Goal: Book appointment/travel/reservation

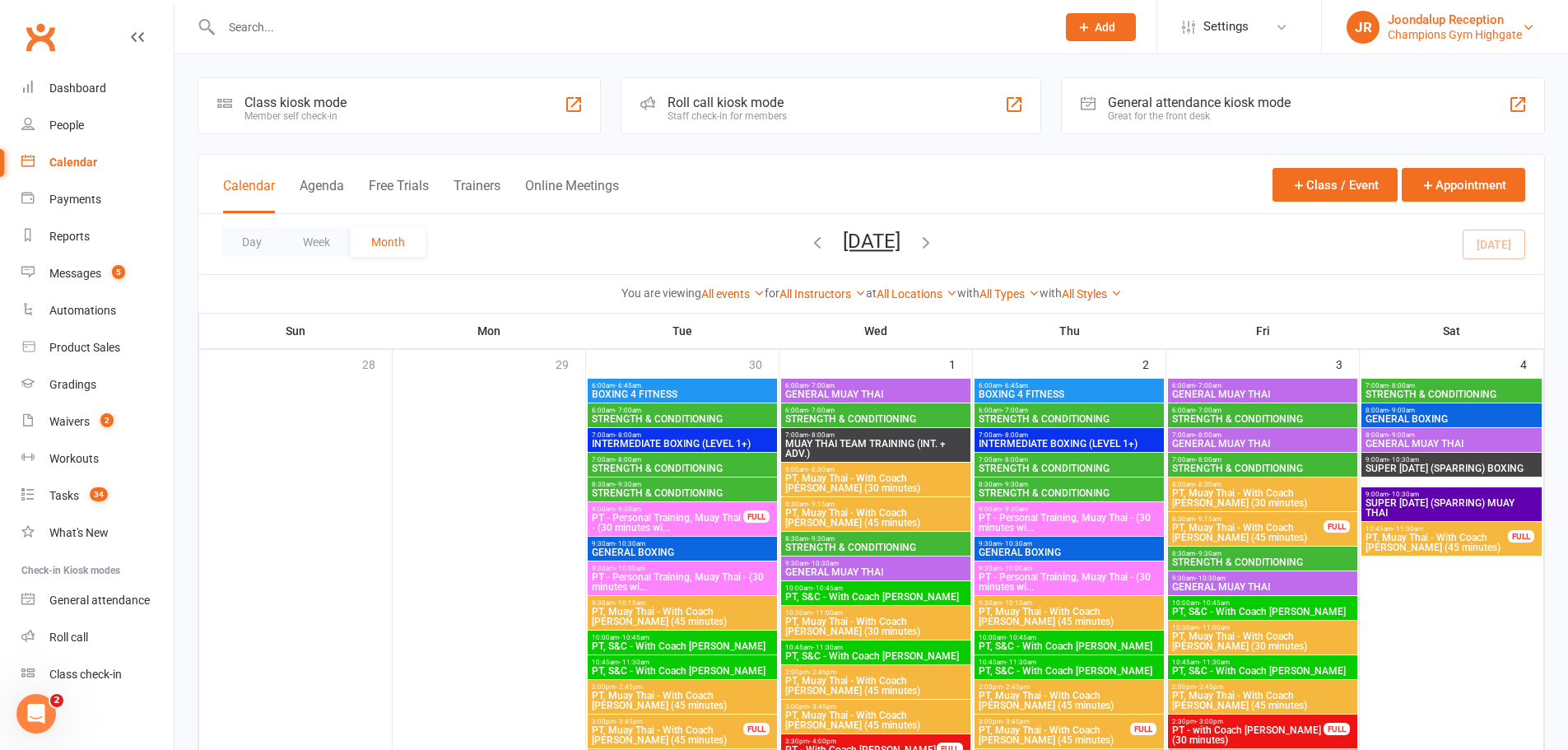
click at [1459, 25] on div "Joondalup Reception" at bounding box center [1455, 19] width 134 height 15
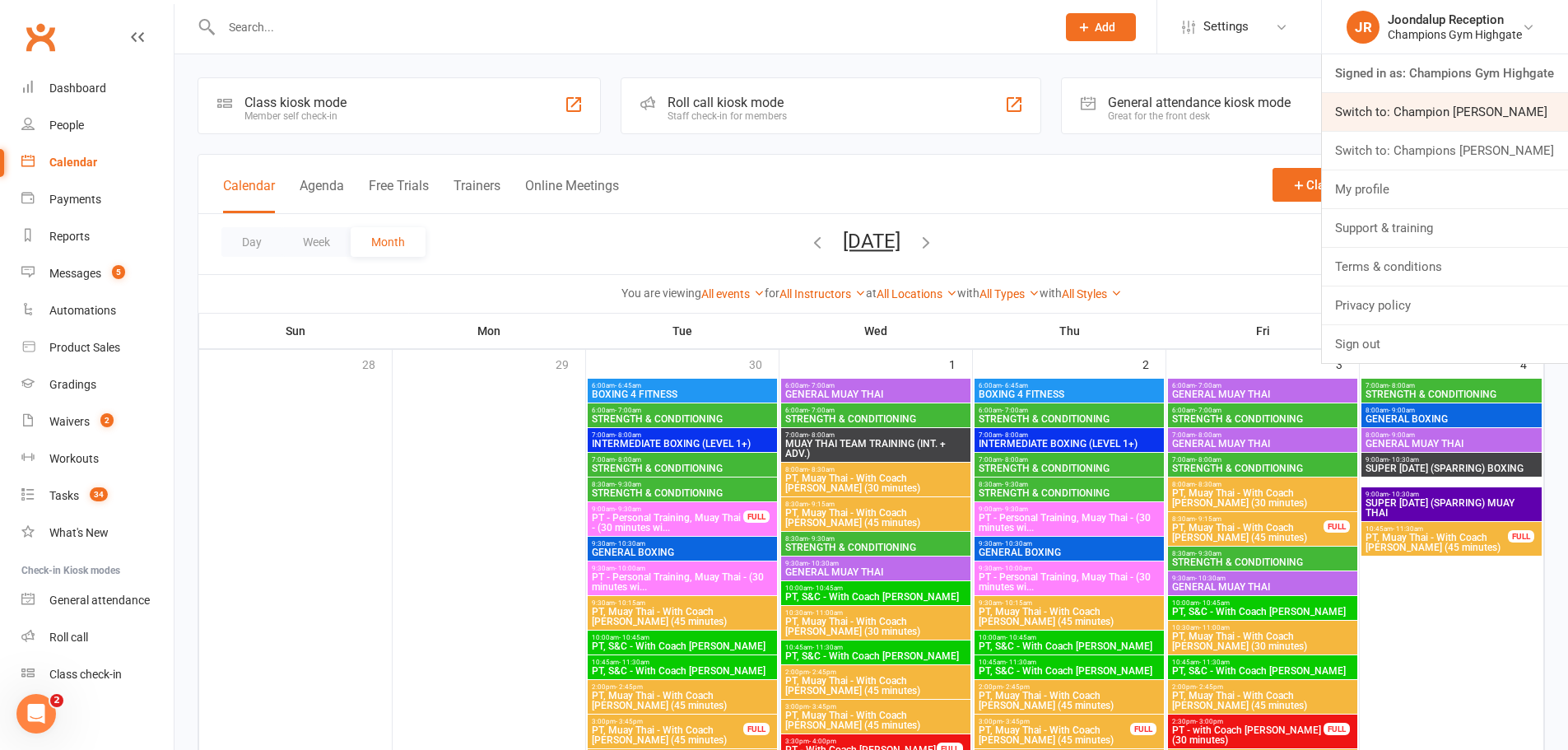
click at [1460, 112] on link "Switch to: Champion [PERSON_NAME]" at bounding box center [1445, 112] width 246 height 38
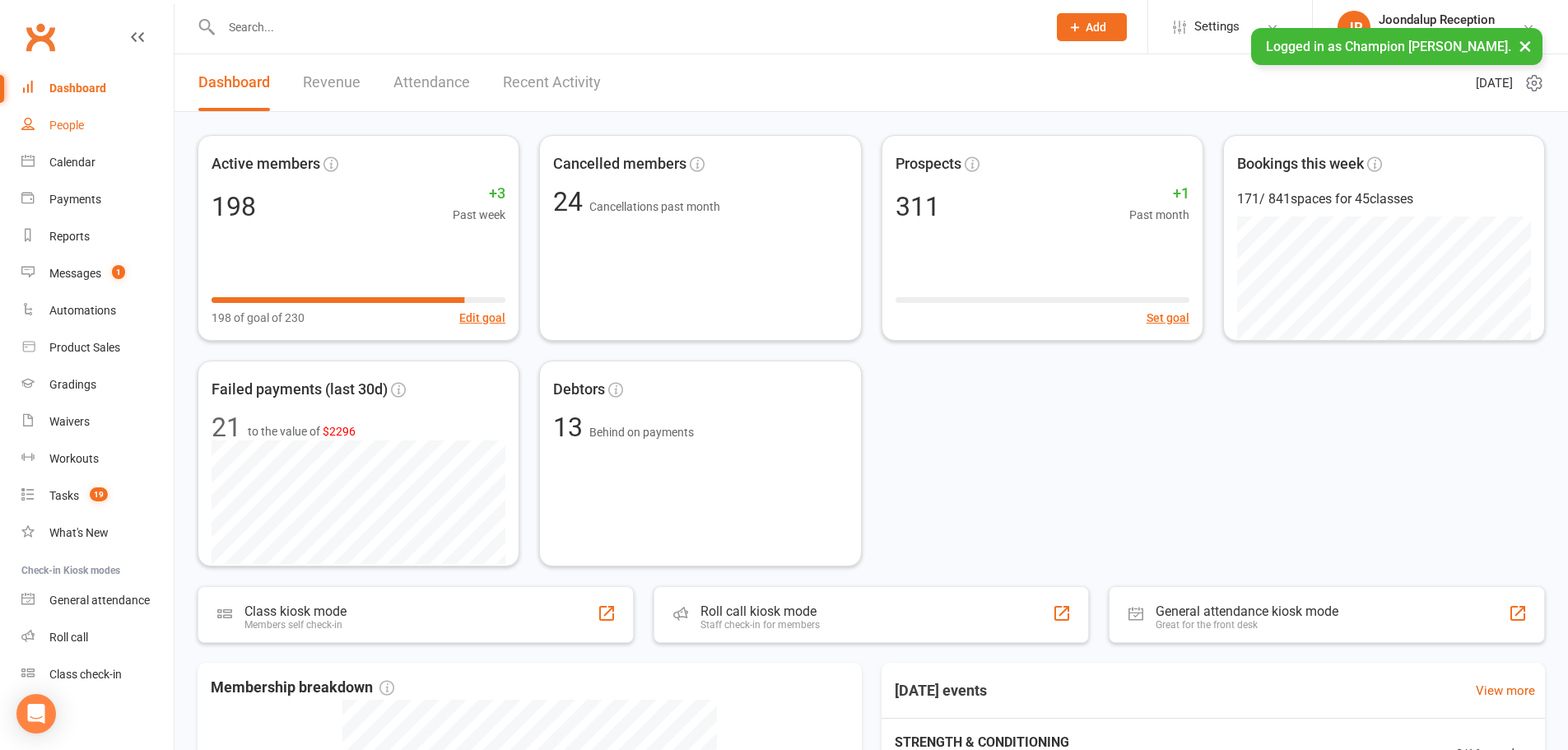
click at [85, 139] on link "People" at bounding box center [97, 126] width 152 height 37
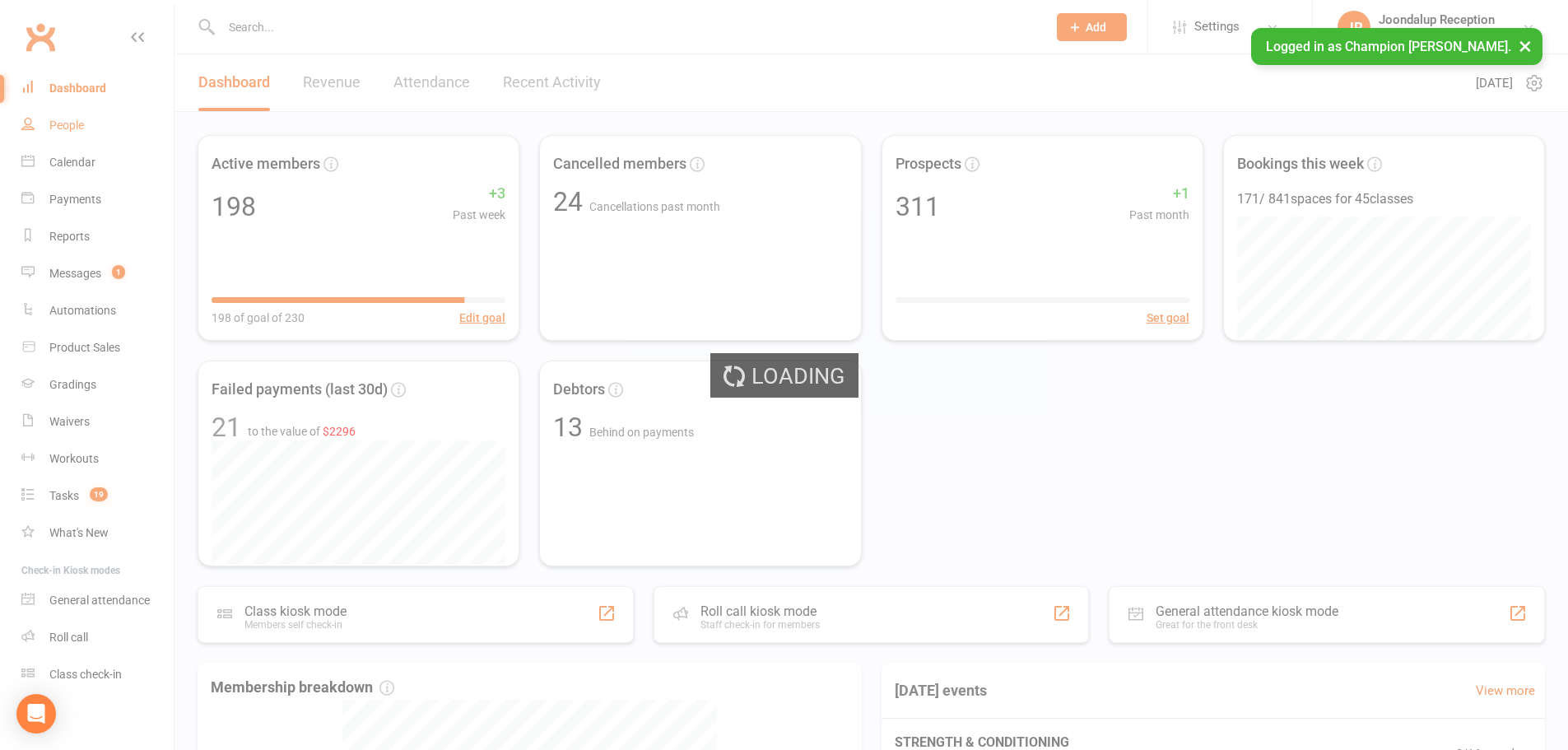
select select "100"
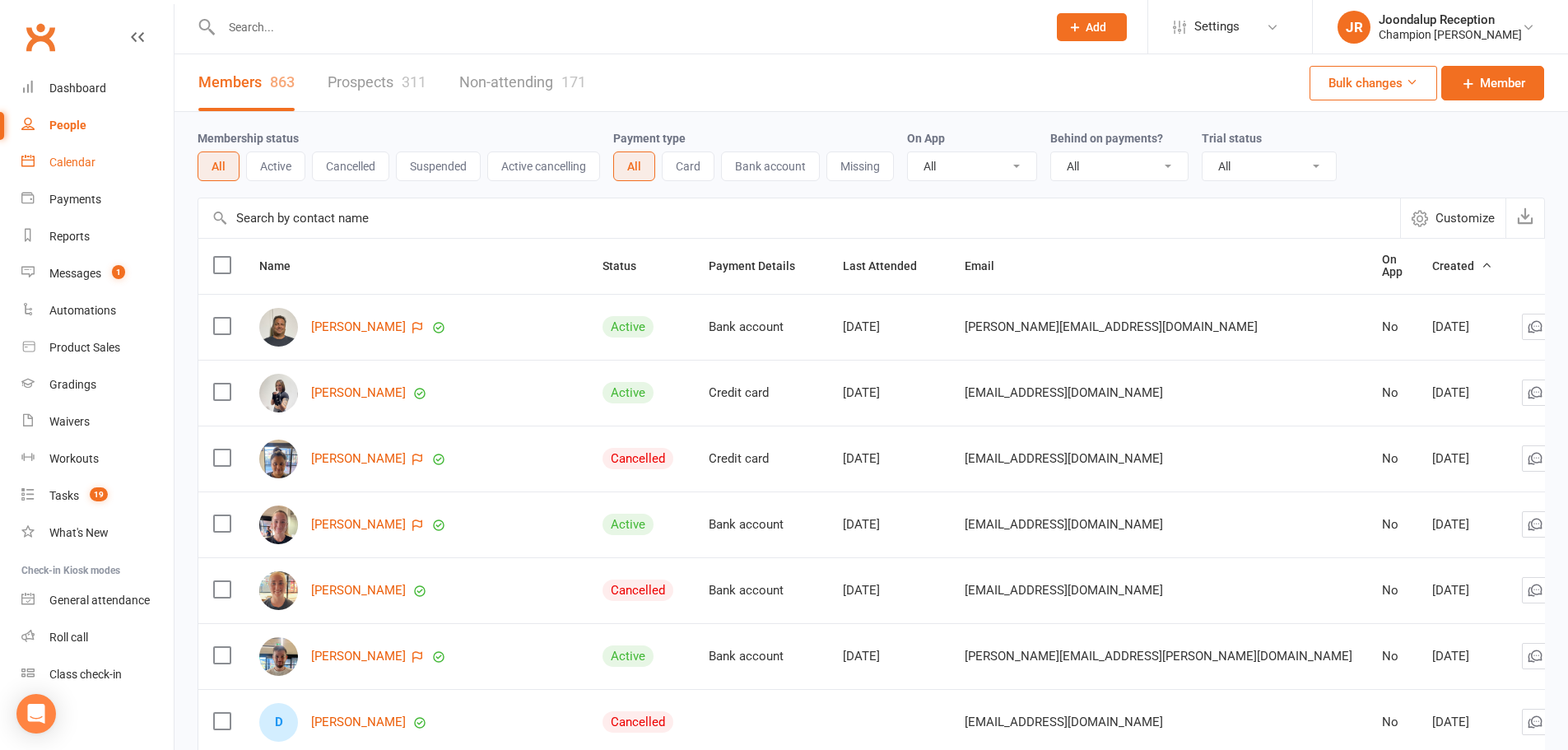
click at [70, 162] on div "Calendar" at bounding box center [72, 162] width 46 height 13
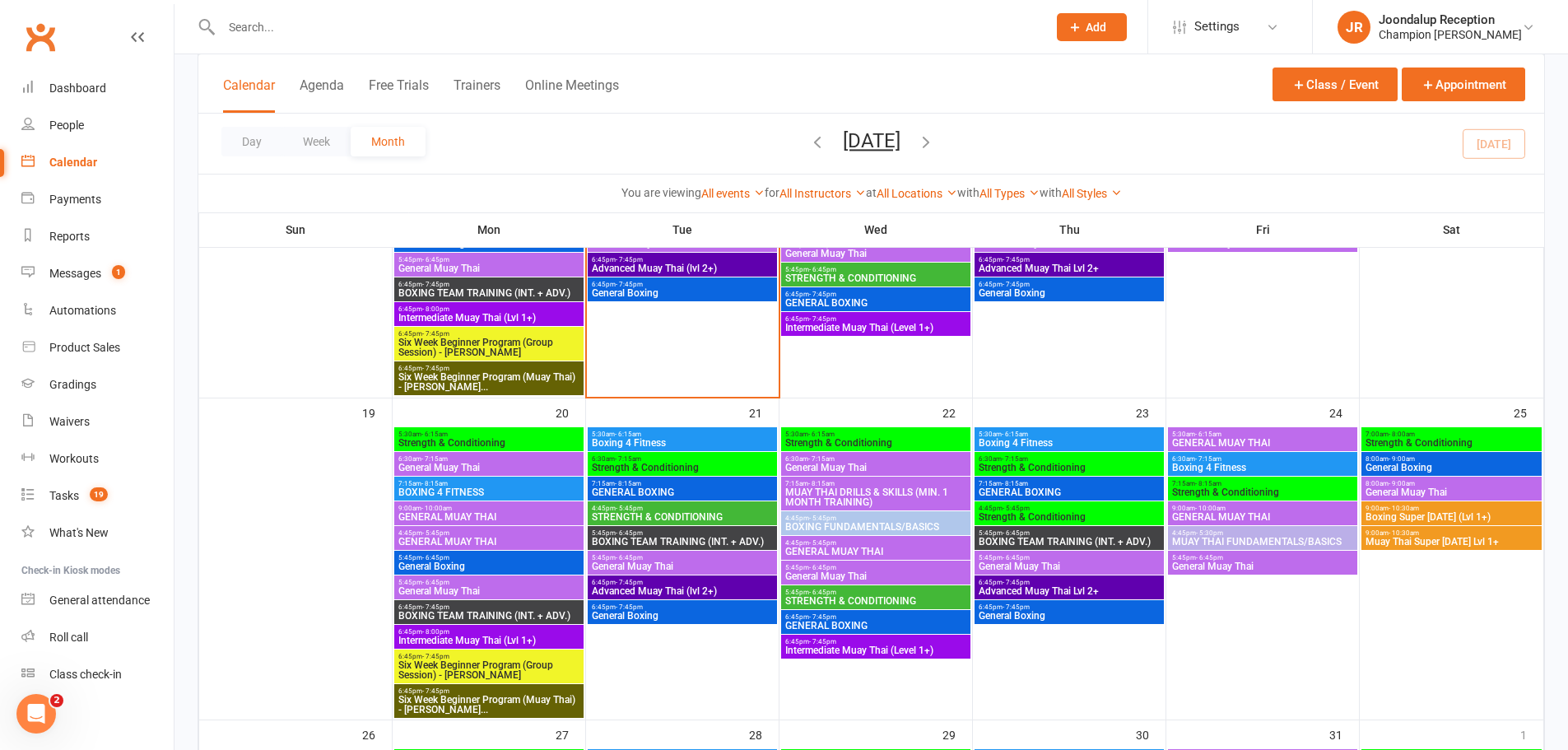
scroll to position [869, 0]
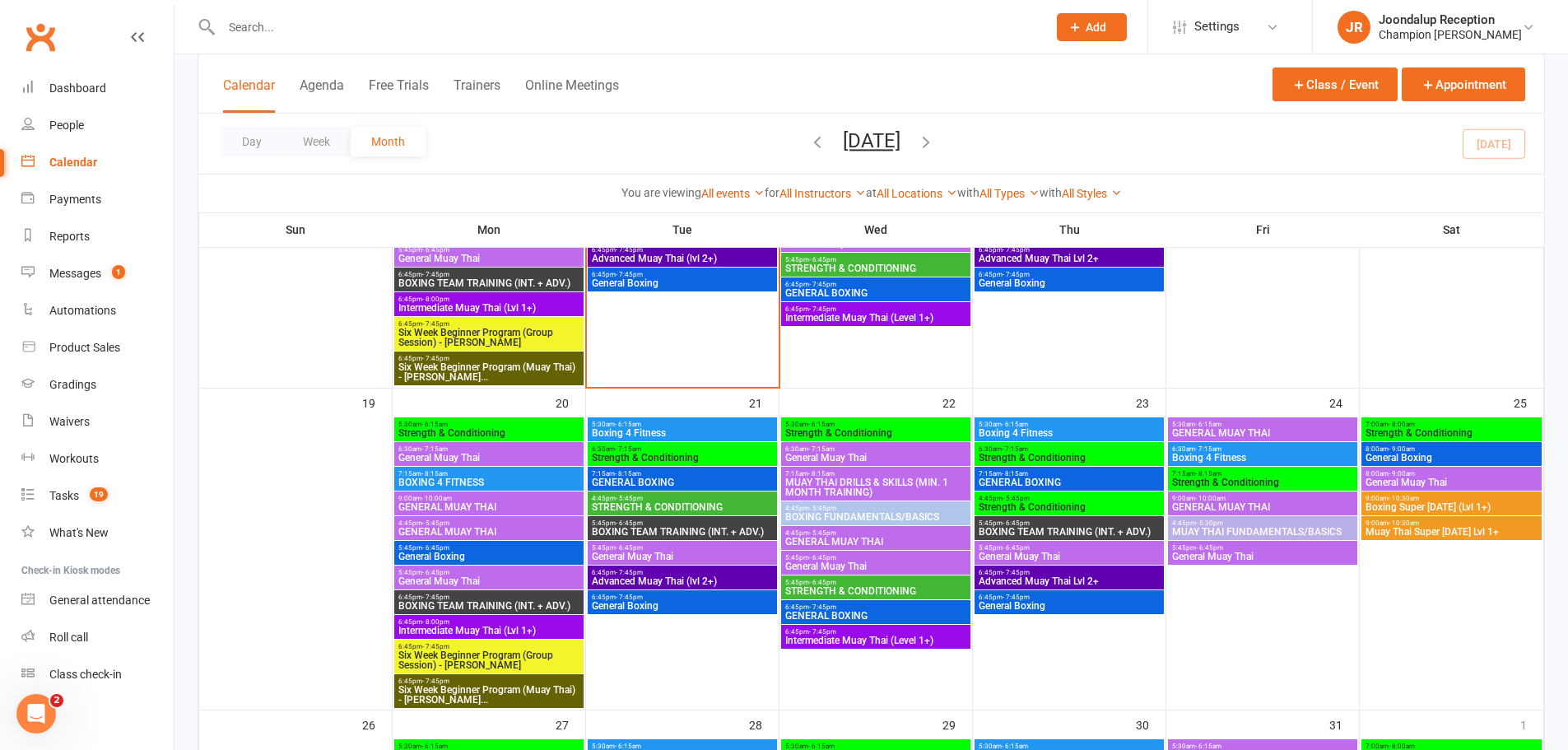
click at [555, 560] on span "General Boxing" at bounding box center [489, 556] width 183 height 10
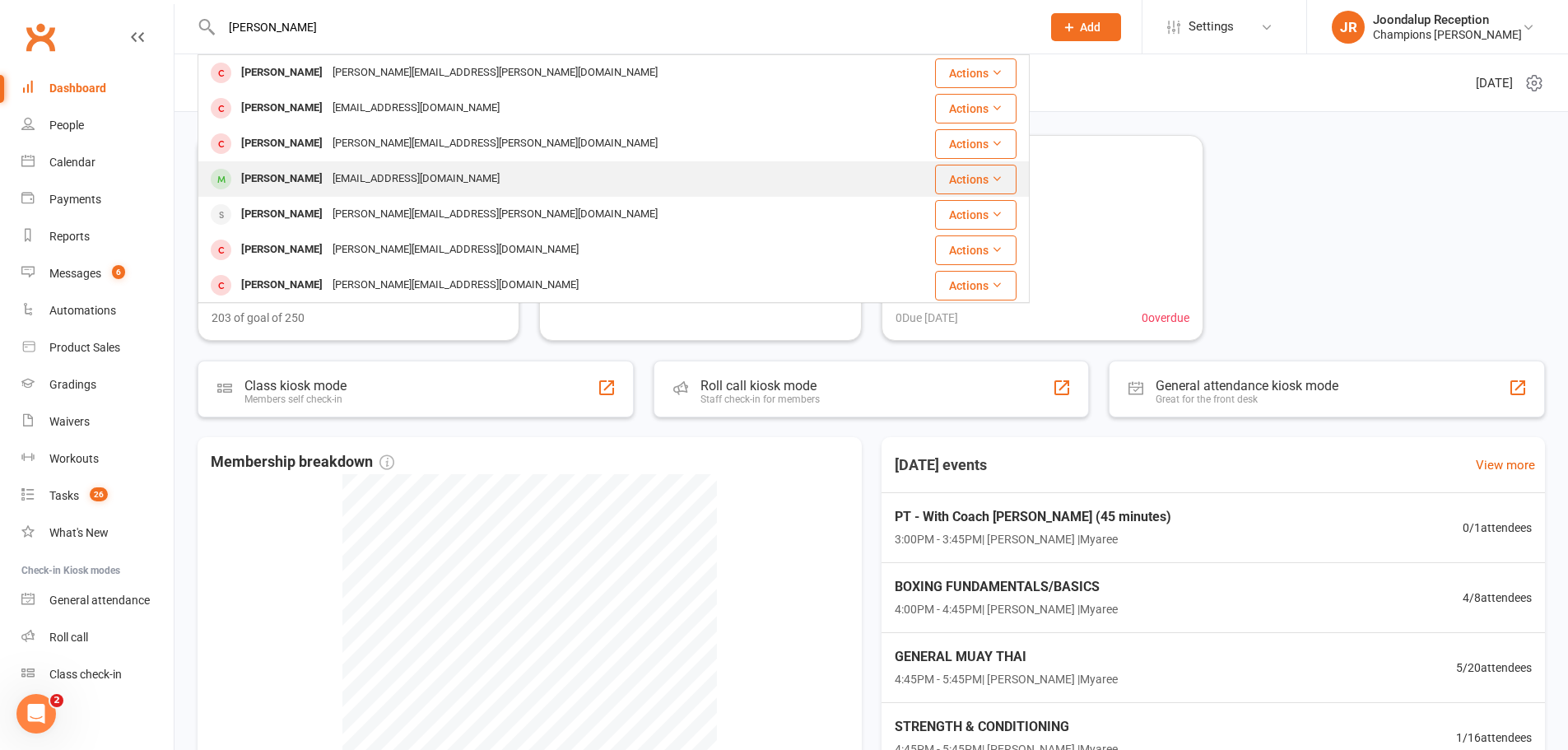
type input "james"
click at [328, 172] on div "lawlerwa@gmail.com" at bounding box center [415, 178] width 177 height 24
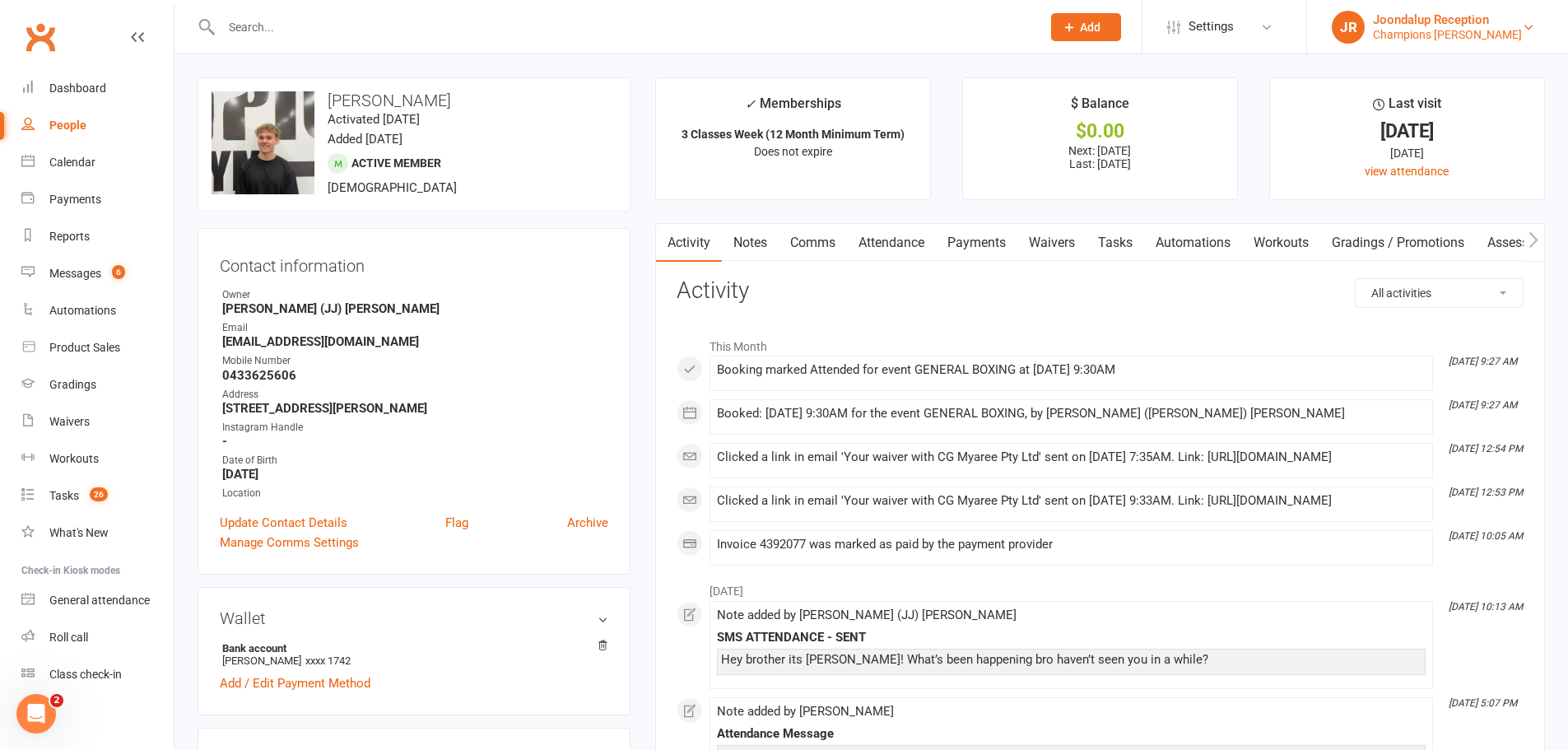
click at [1462, 32] on div "Champions Gym Myaree" at bounding box center [1448, 34] width 149 height 15
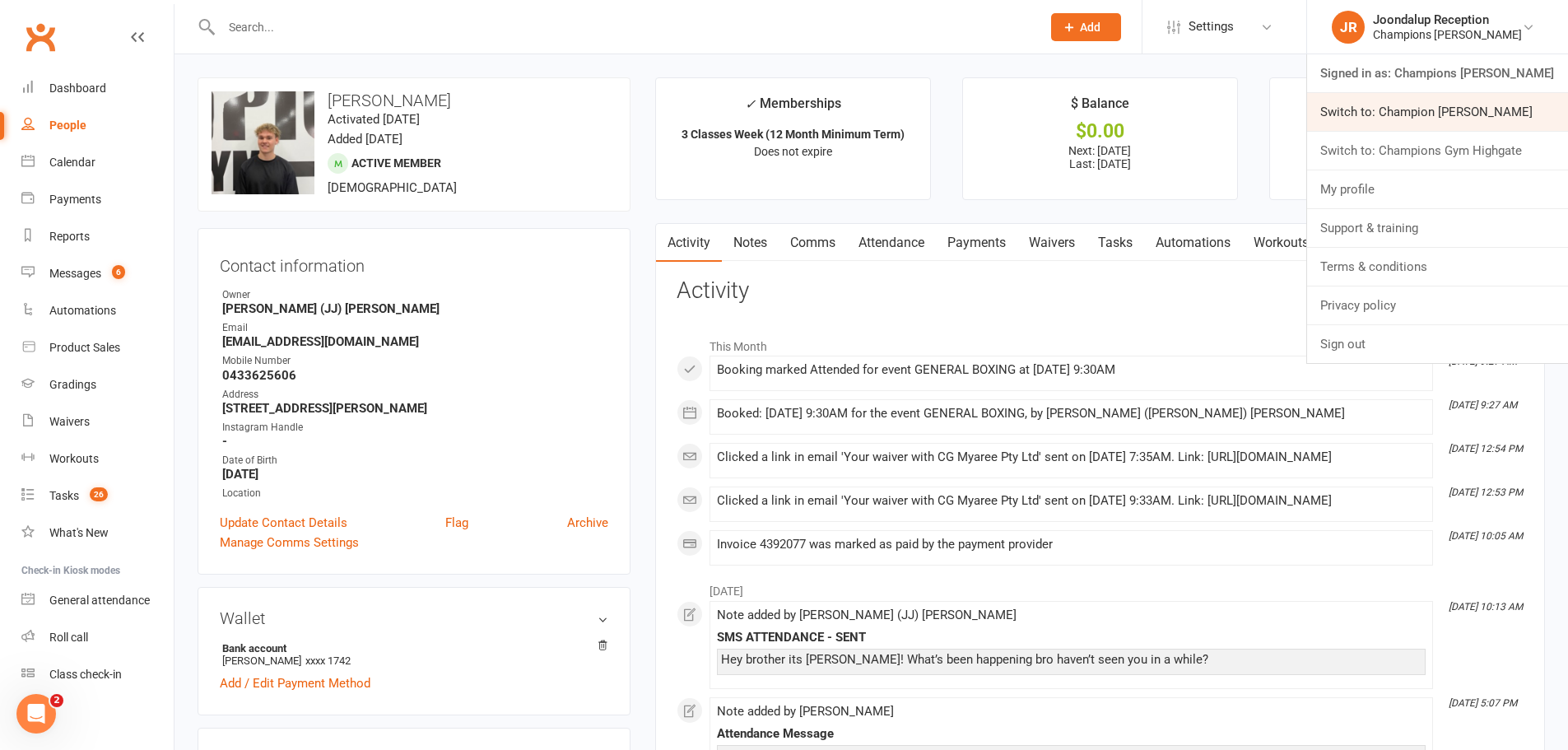
click at [1455, 105] on link "Switch to: Champion [PERSON_NAME]" at bounding box center [1437, 112] width 261 height 38
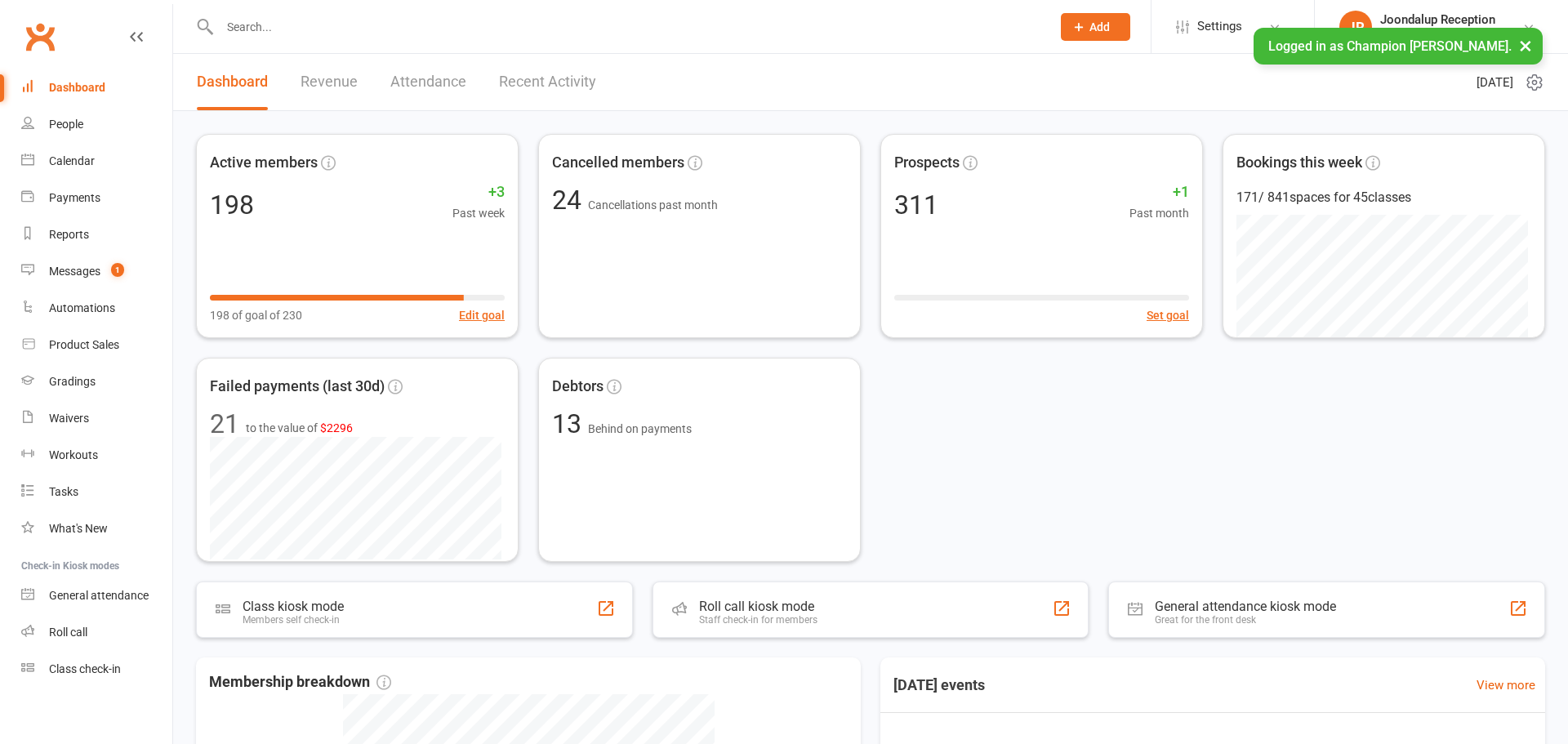
click at [268, 31] on input "text" at bounding box center [627, 27] width 825 height 23
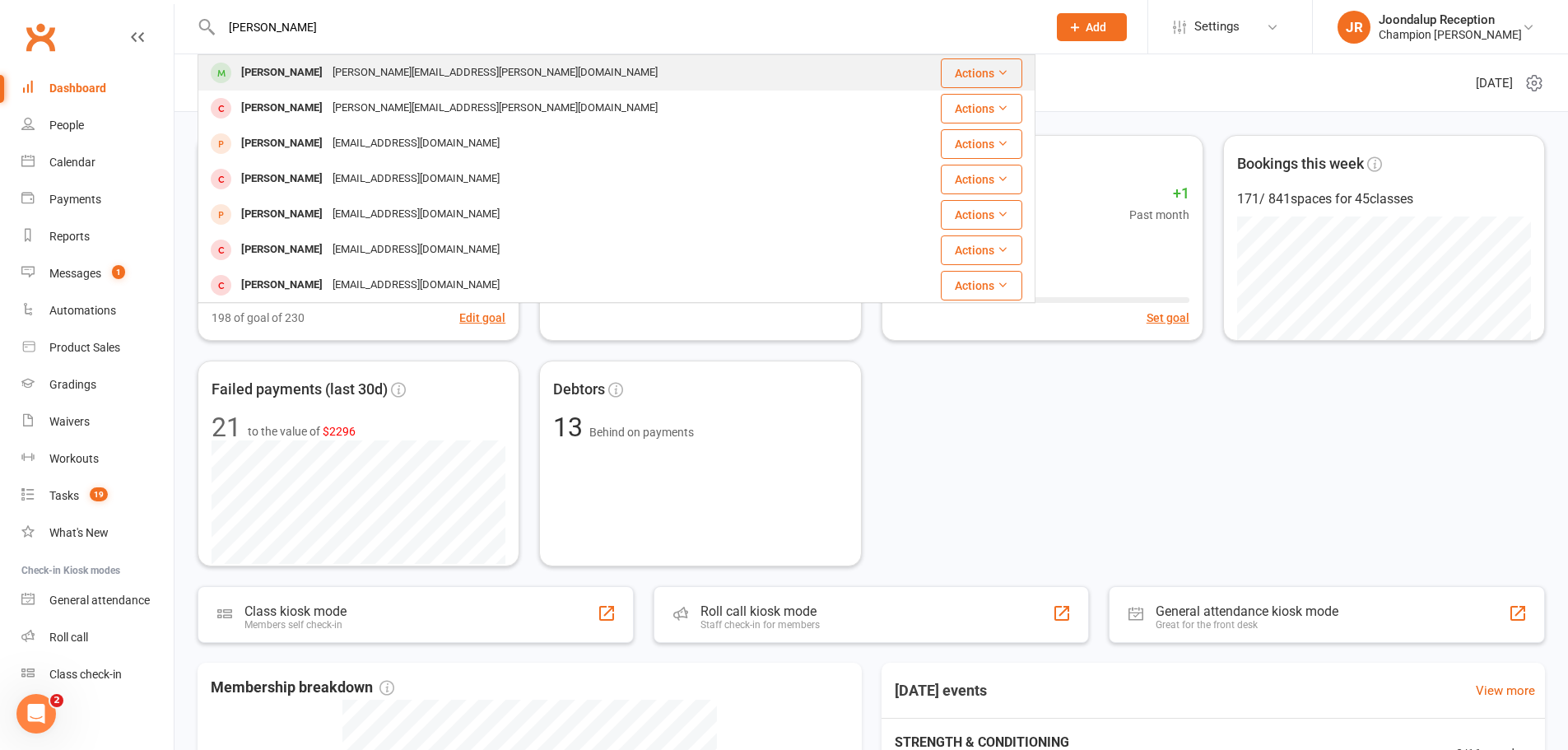
type input "james"
click at [313, 74] on div "James Johnston" at bounding box center [282, 72] width 91 height 24
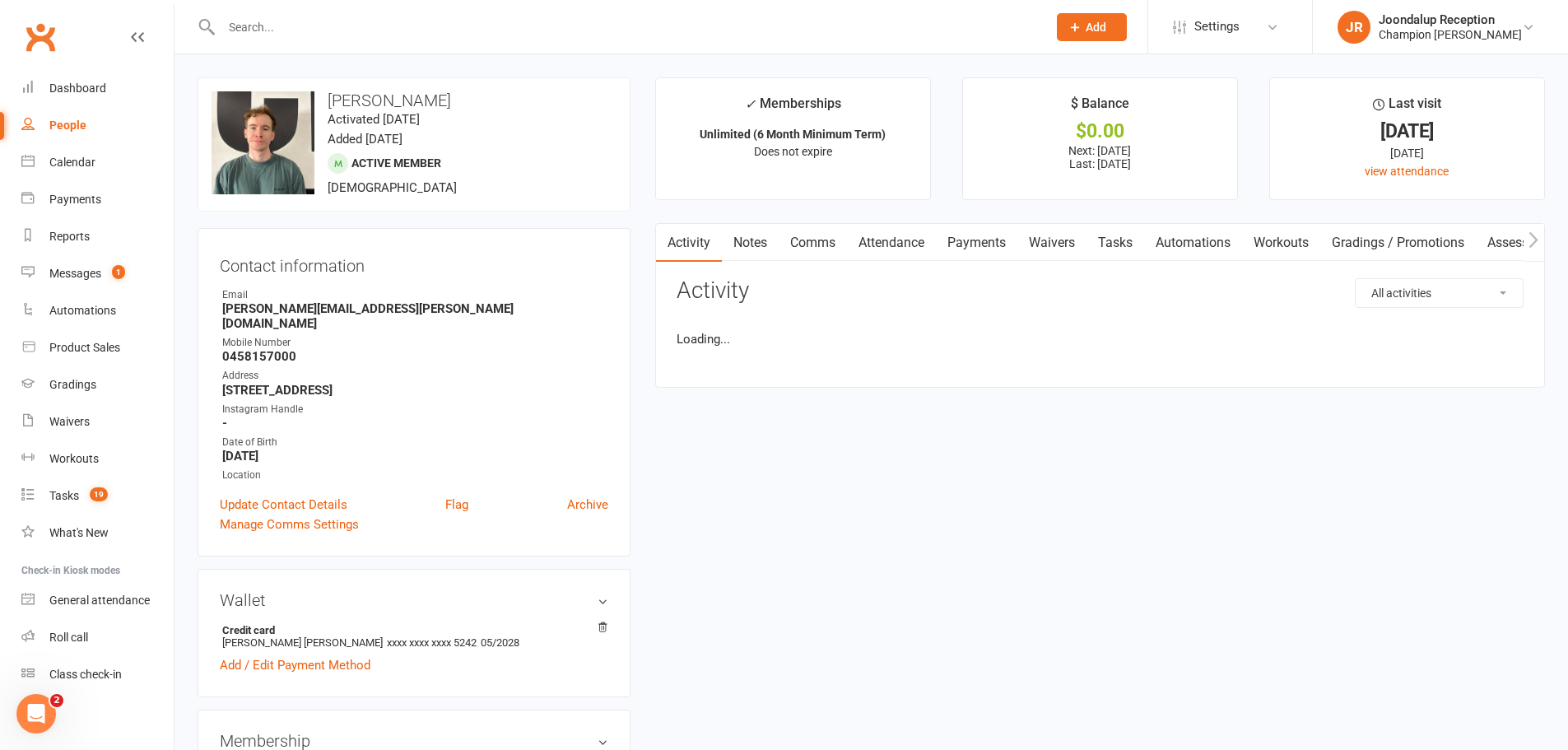
click at [257, 31] on input "text" at bounding box center [625, 27] width 819 height 23
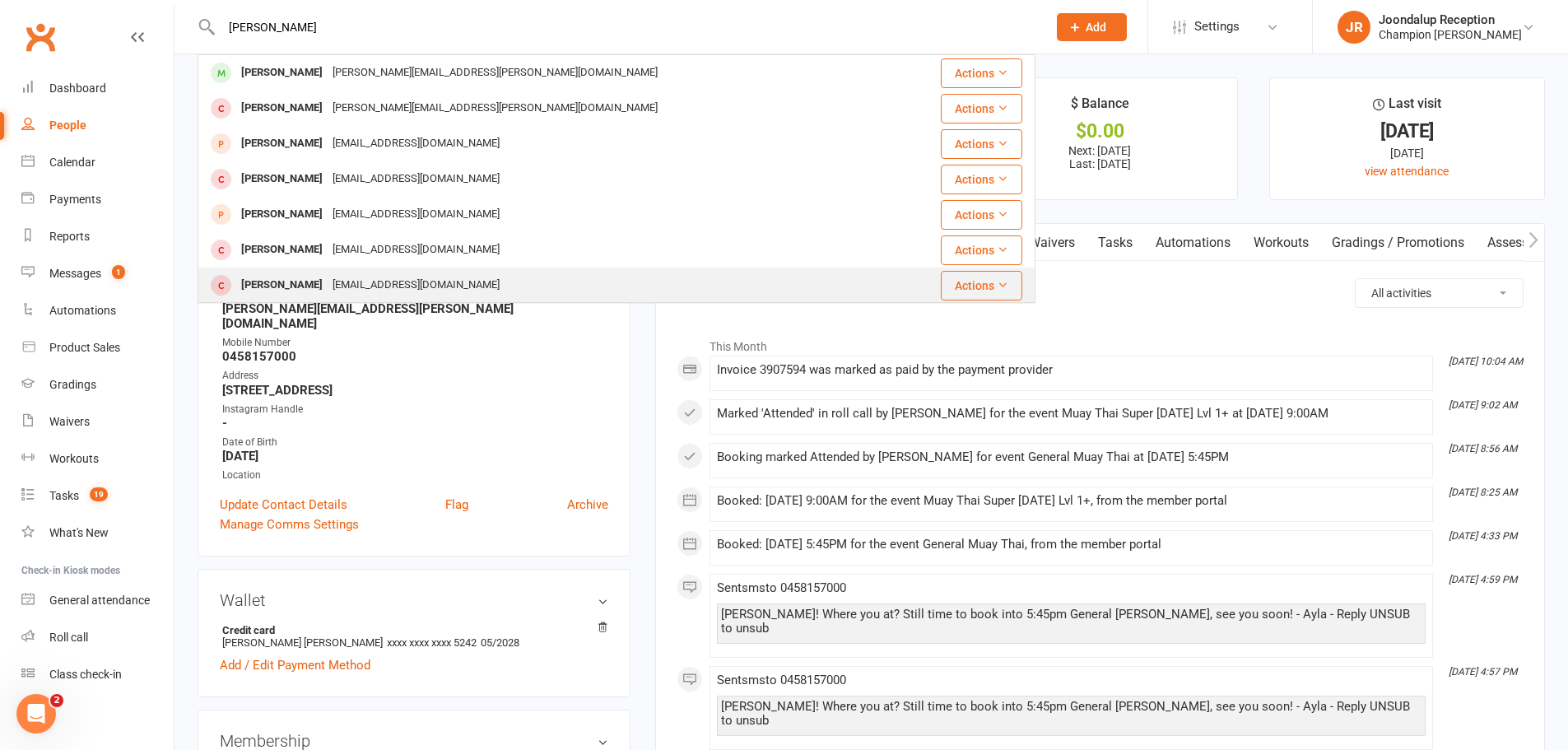
type input "james"
click at [650, 283] on div "James Dickson jamesasqautch@hotmail.com" at bounding box center [546, 285] width 695 height 33
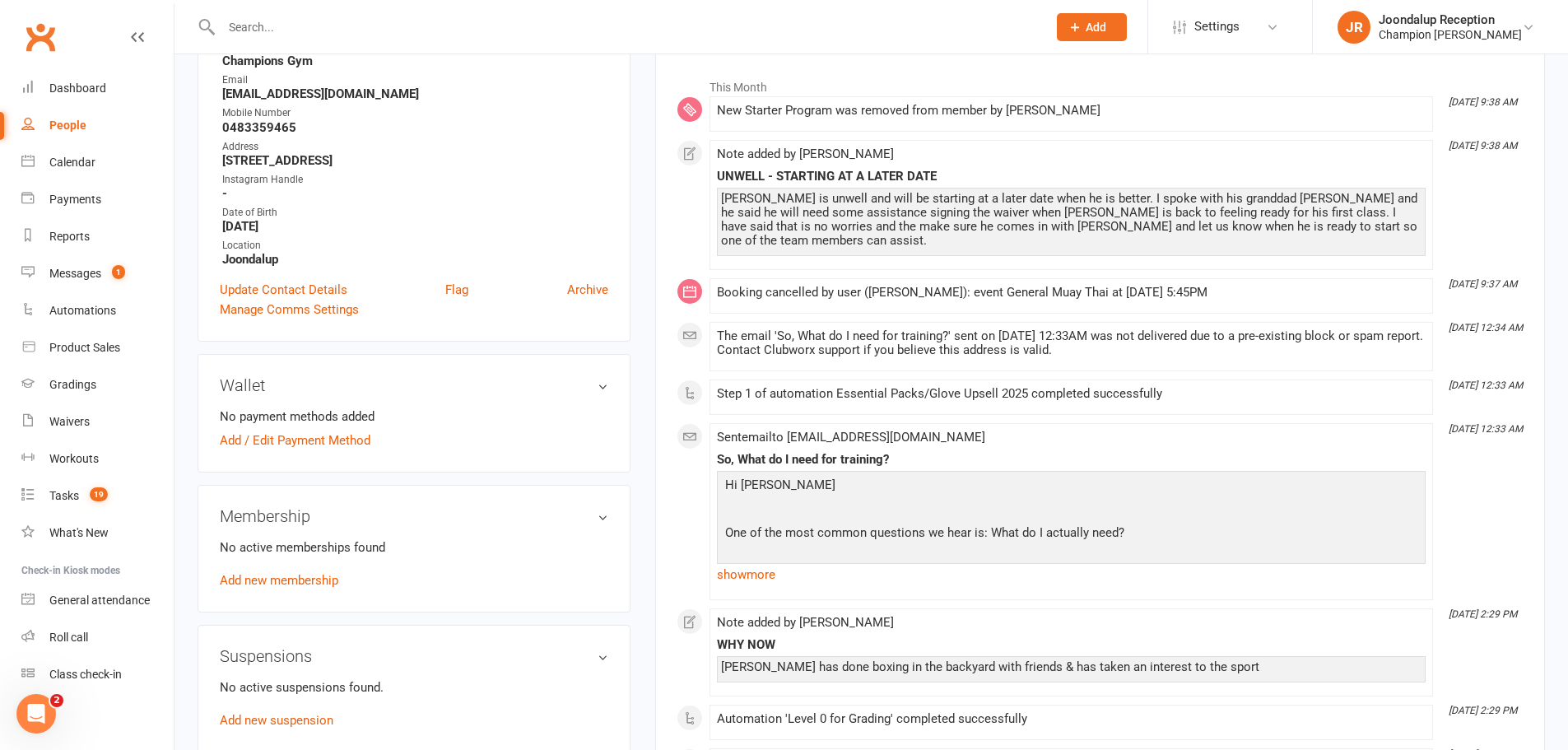
scroll to position [252, 0]
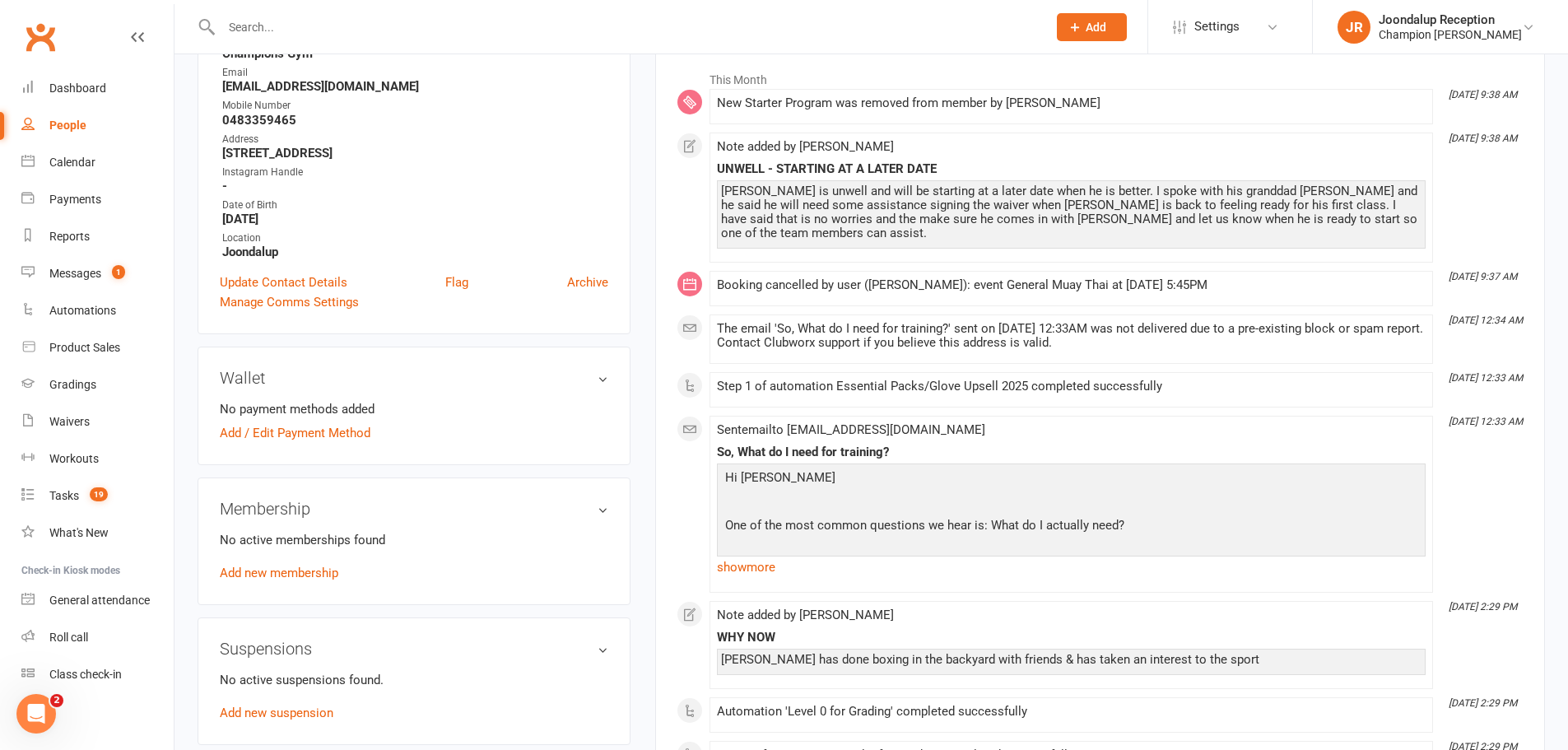
click at [314, 541] on p "No active memberships found" at bounding box center [414, 539] width 388 height 19
click at [412, 380] on h3 "Wallet" at bounding box center [414, 378] width 388 height 18
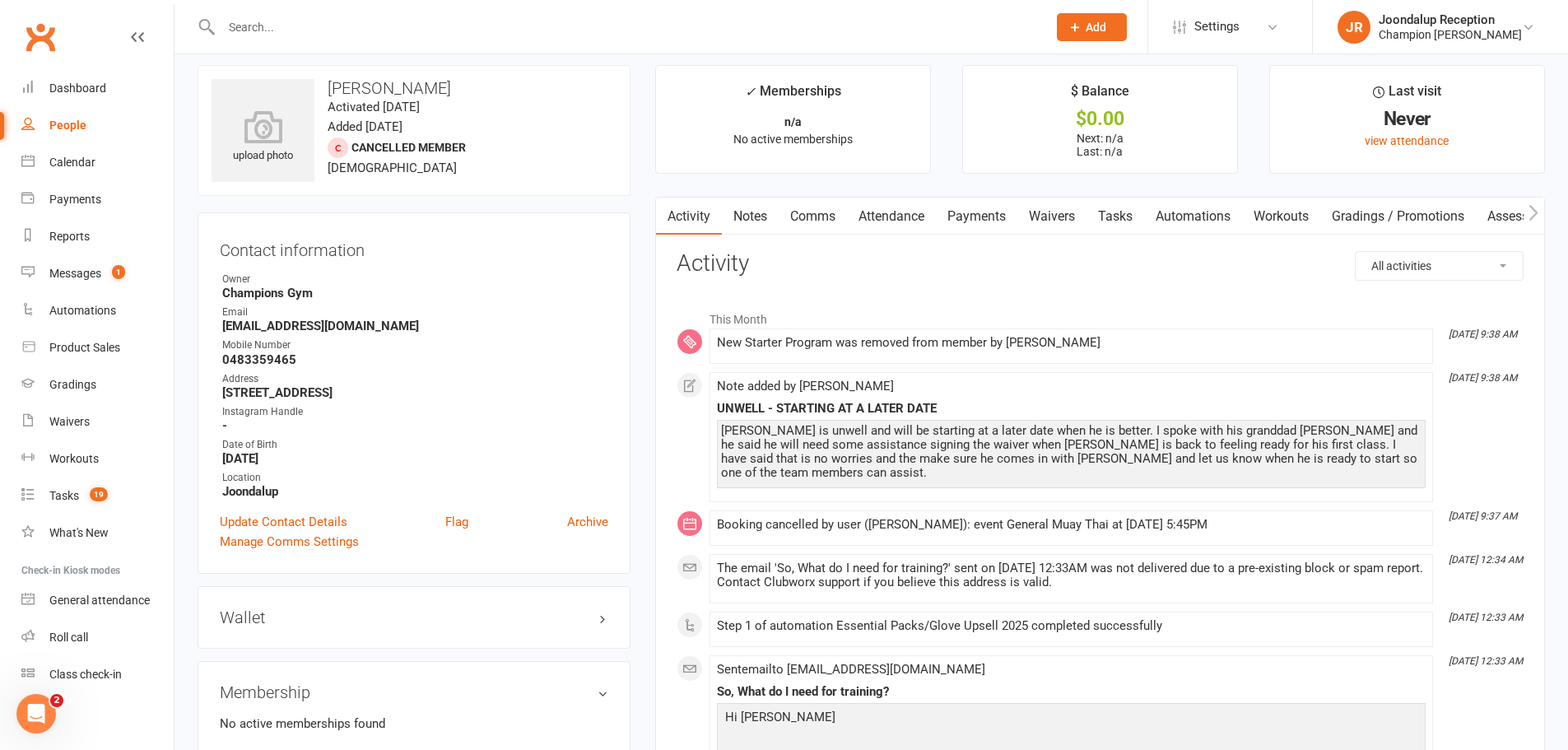
scroll to position [0, 0]
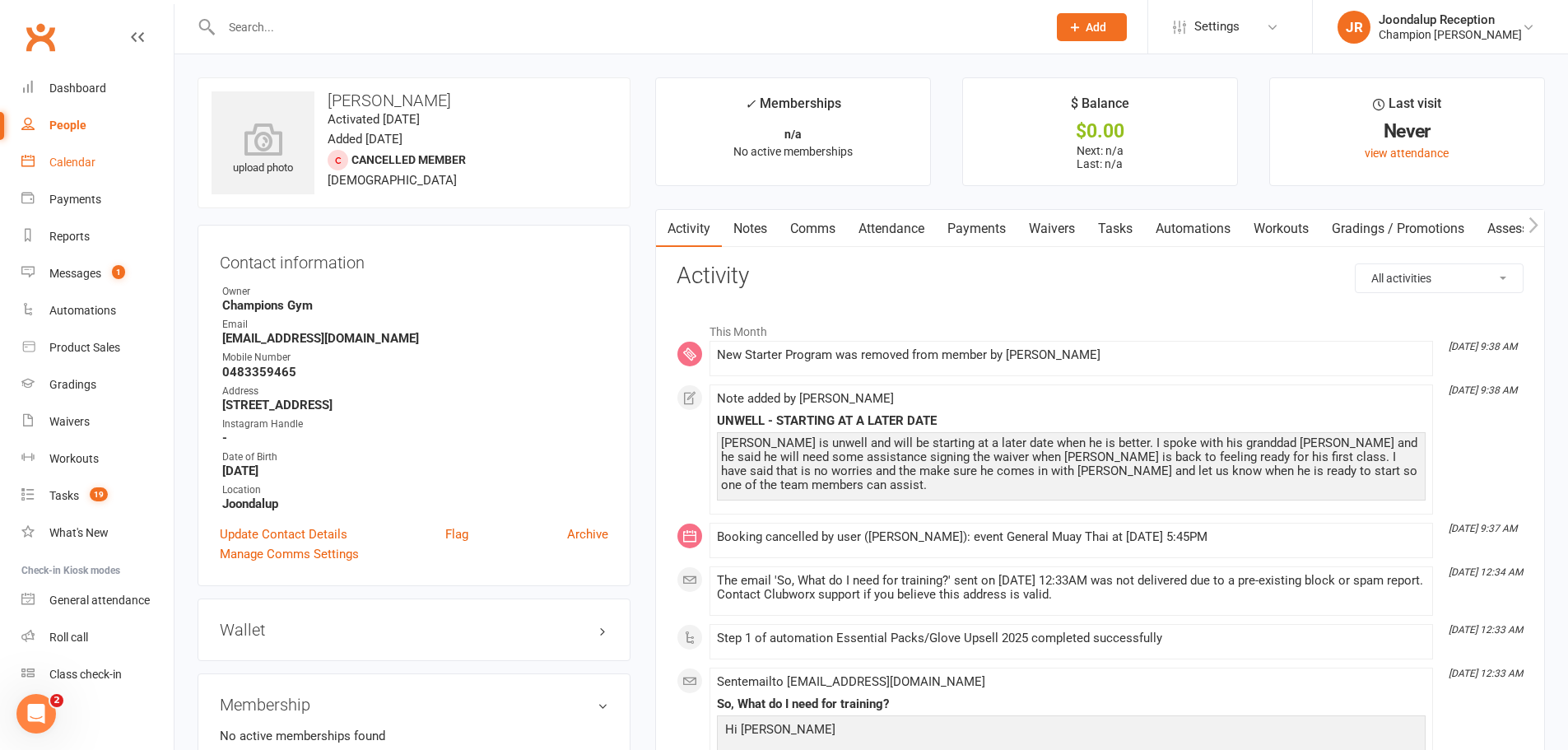
click at [88, 173] on link "Calendar" at bounding box center [97, 162] width 152 height 37
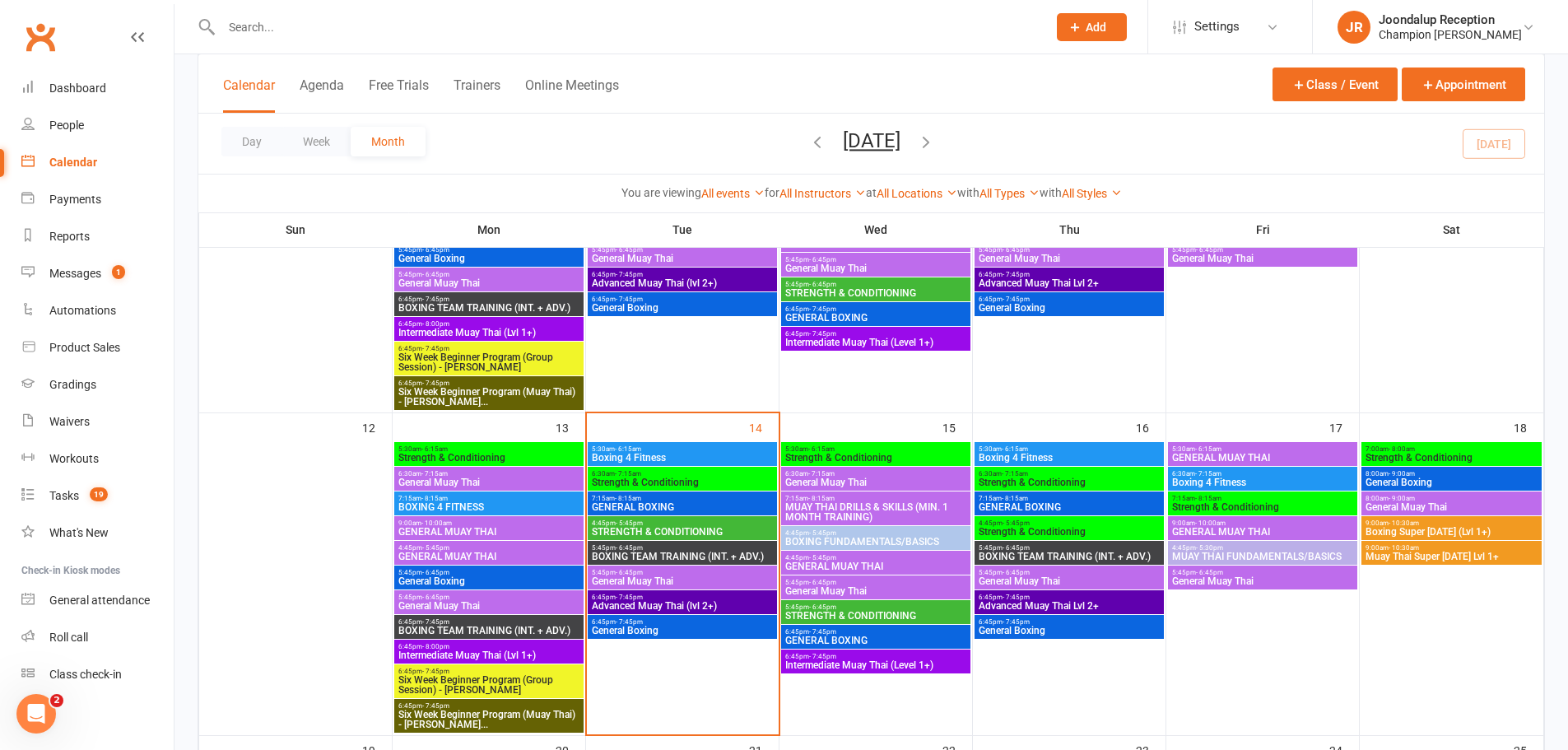
scroll to position [524, 0]
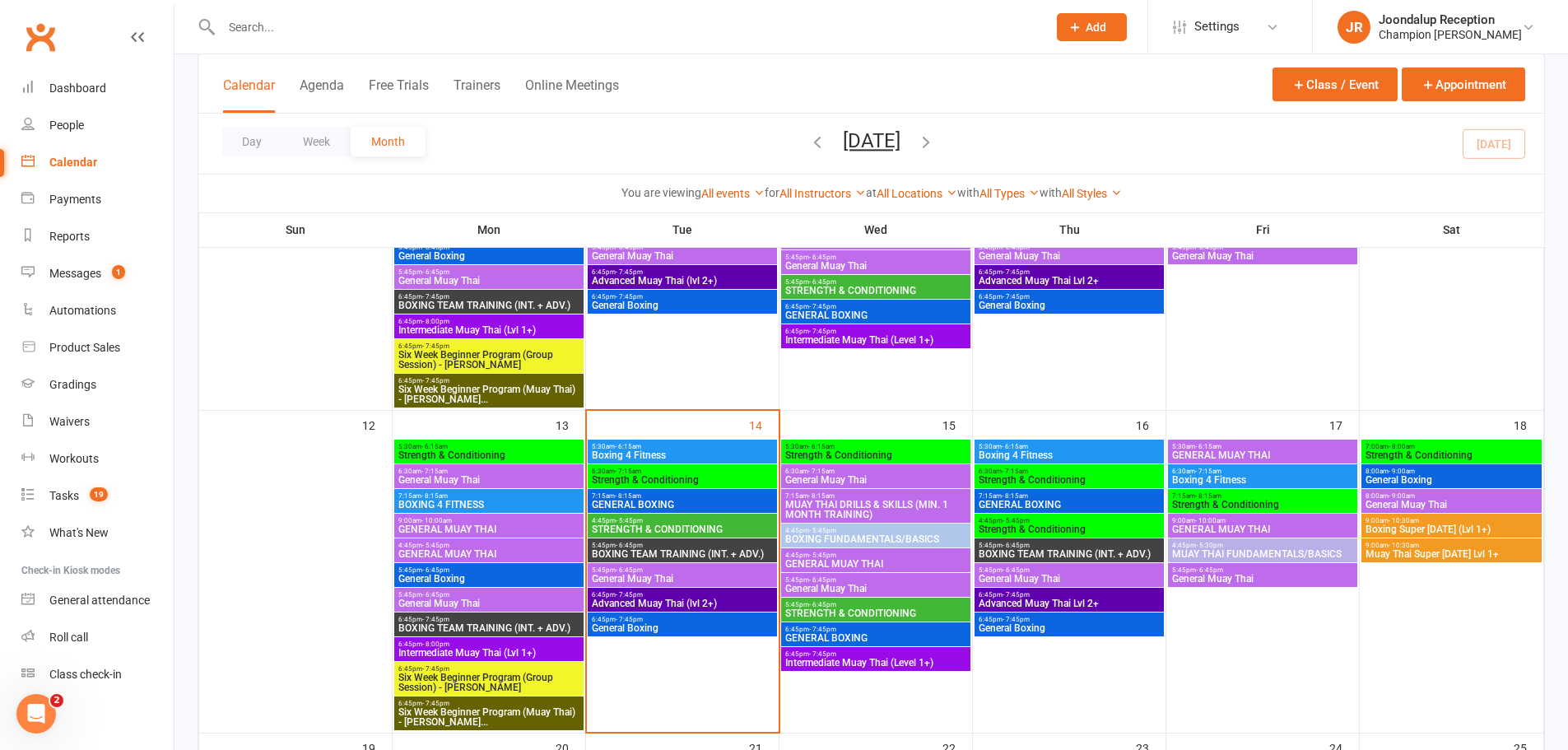
click at [665, 570] on span "5:45pm - 6:45pm" at bounding box center [683, 570] width 183 height 7
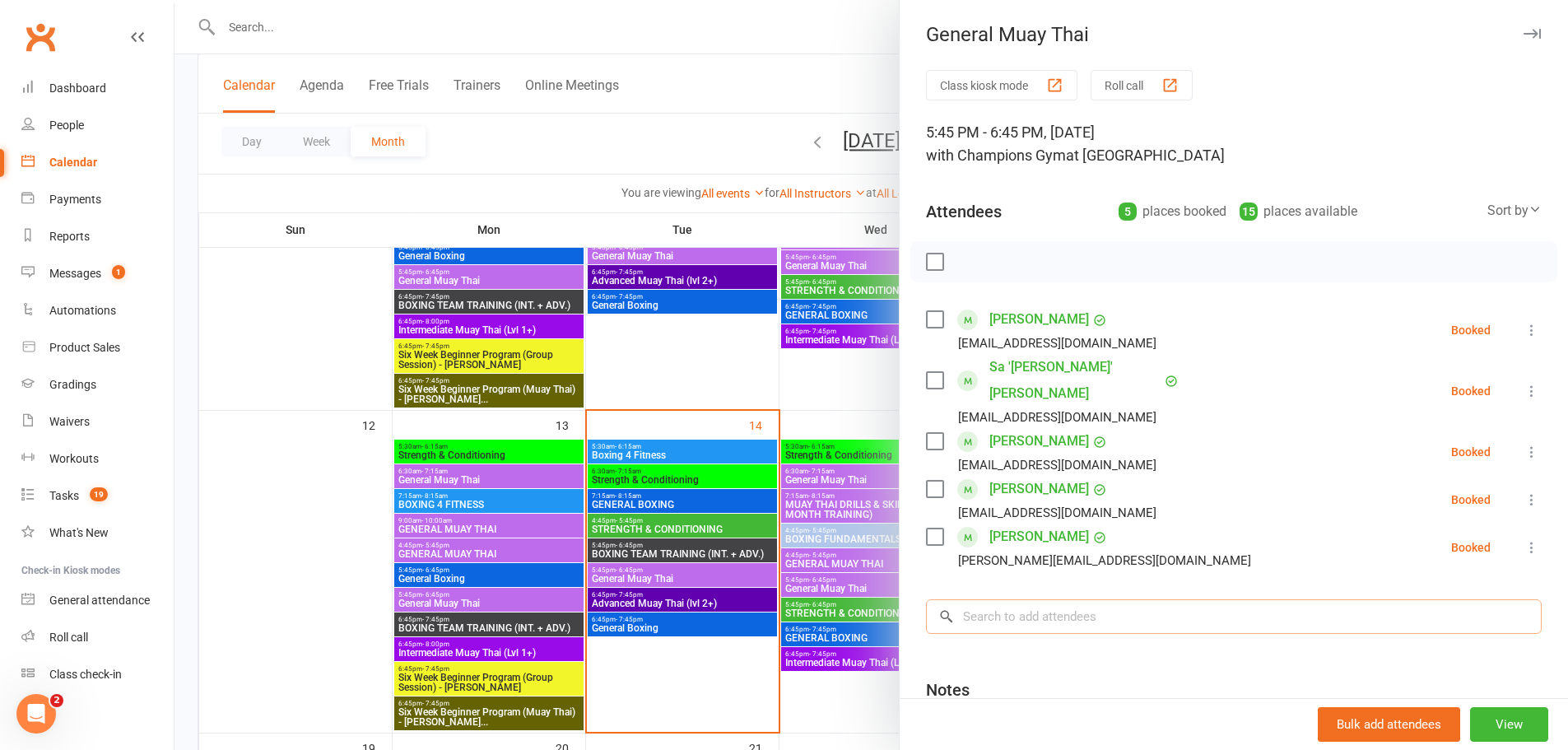
click at [1102, 599] on input "search" at bounding box center [1233, 616] width 616 height 34
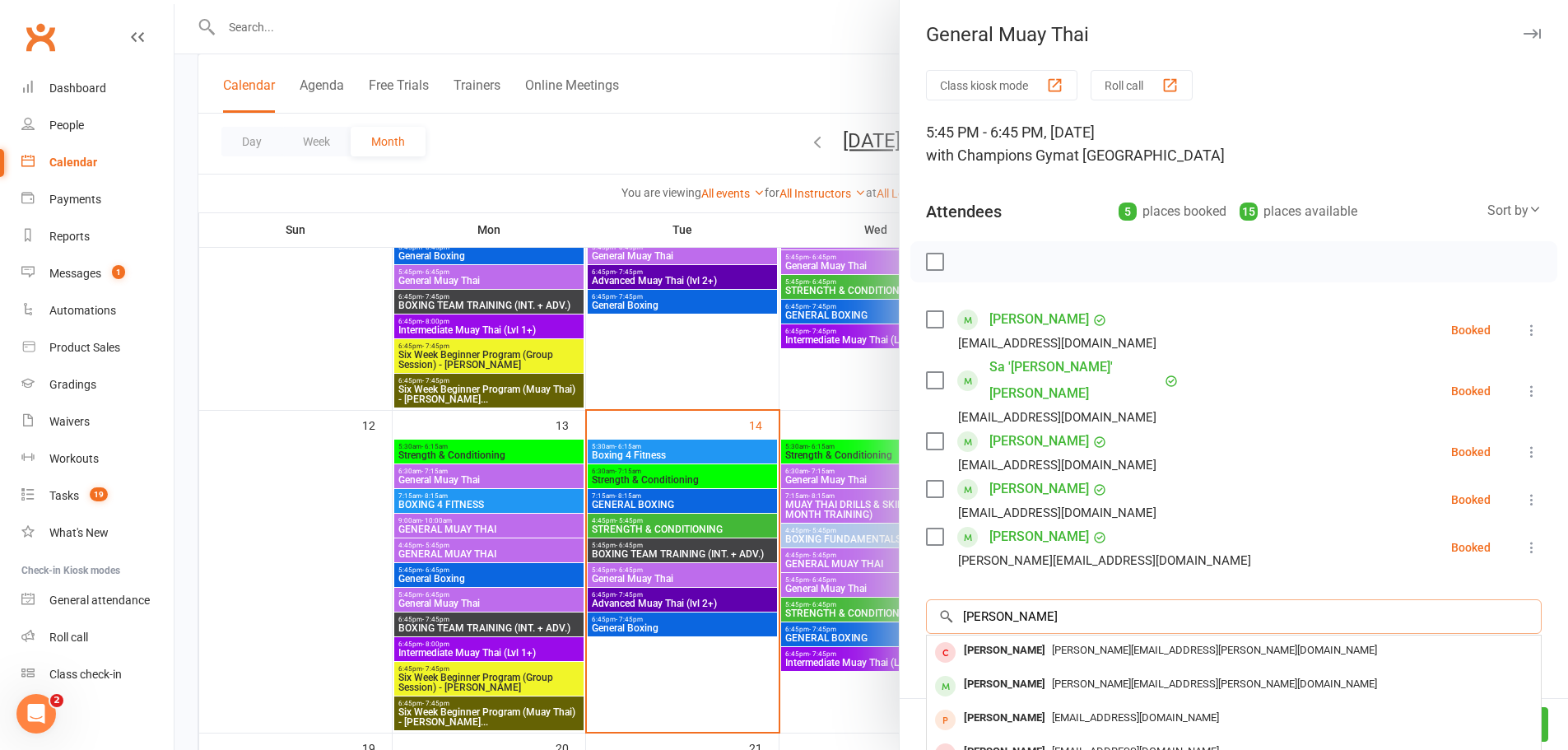
type input "james"
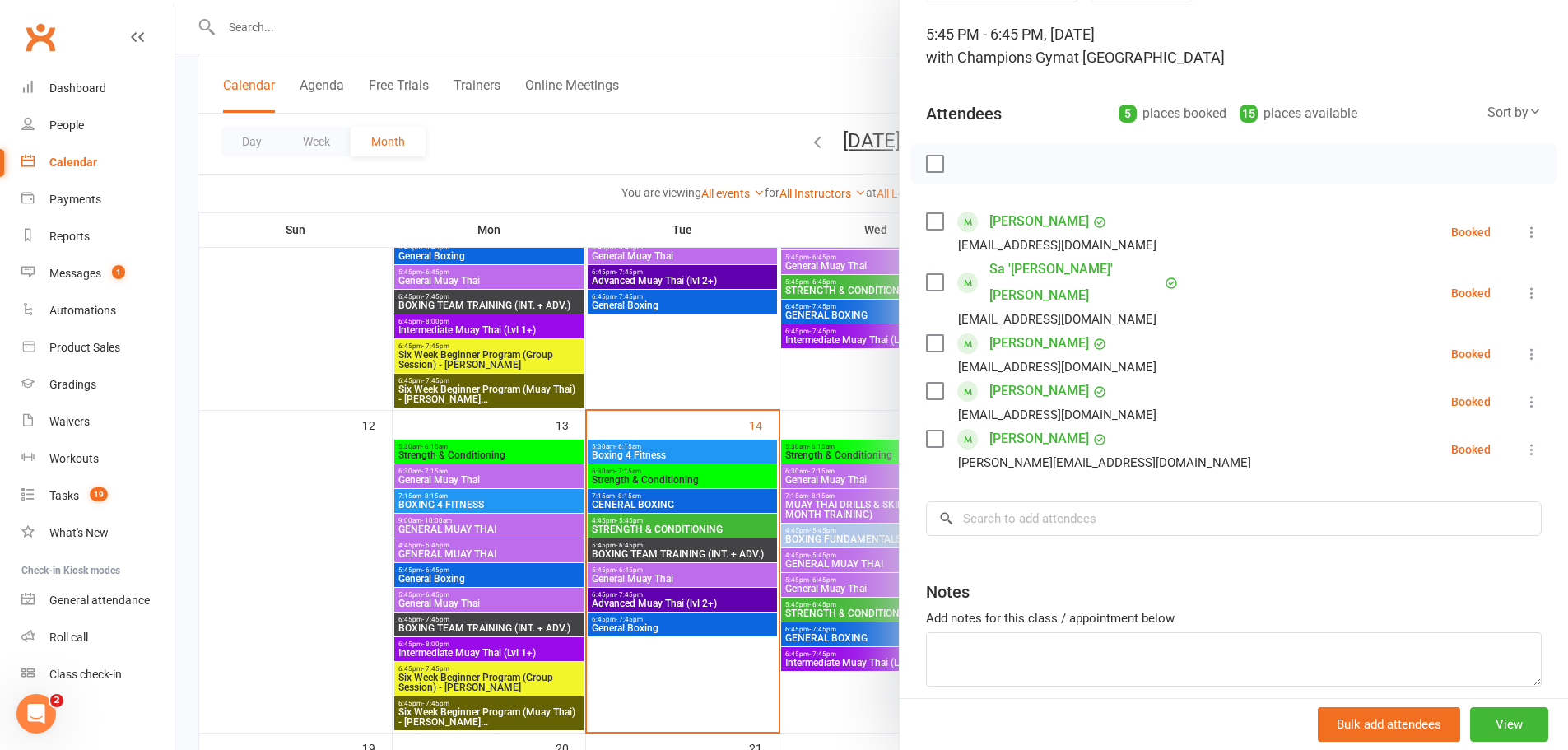
scroll to position [99, 0]
click at [1310, 500] on input "search" at bounding box center [1233, 516] width 616 height 34
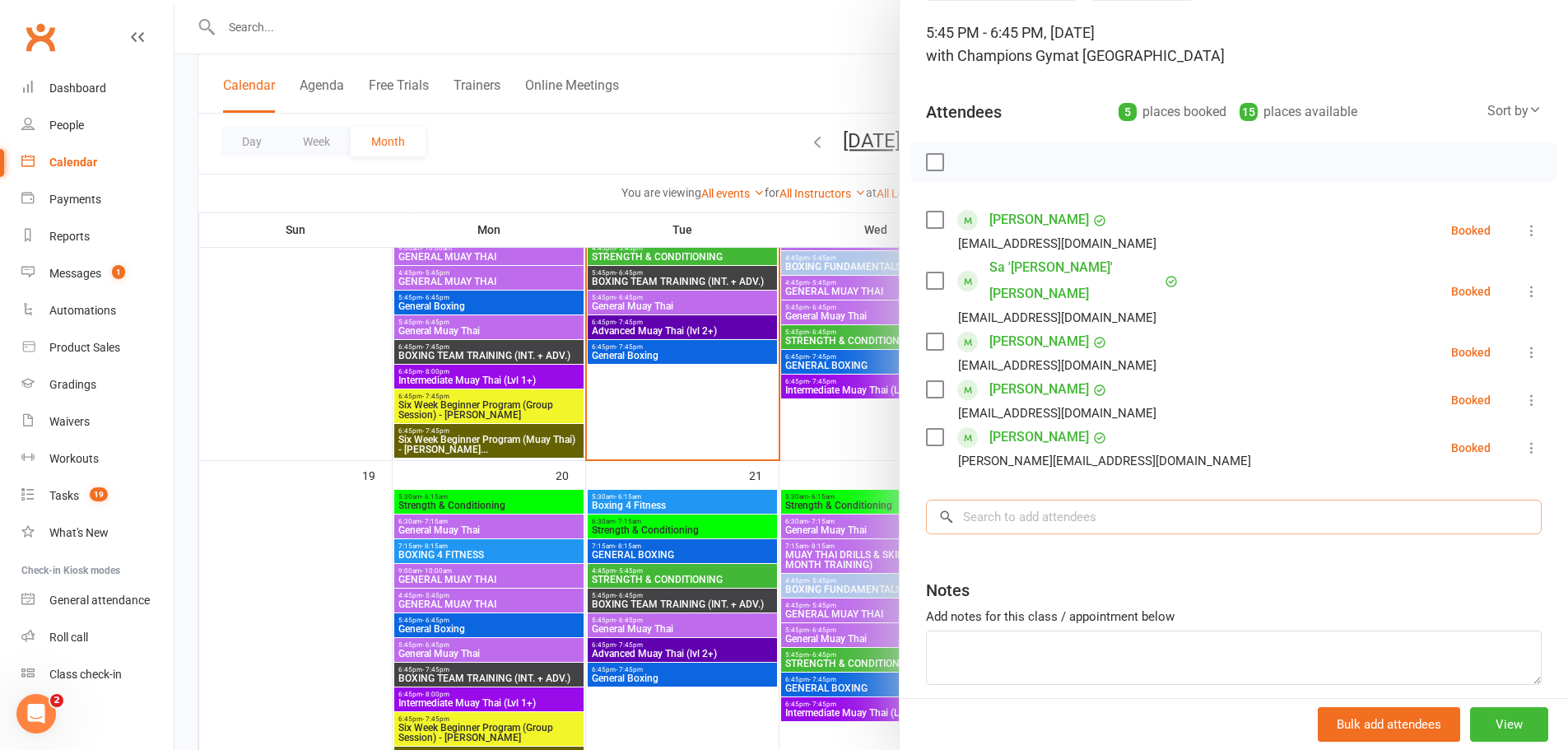
scroll to position [794, 0]
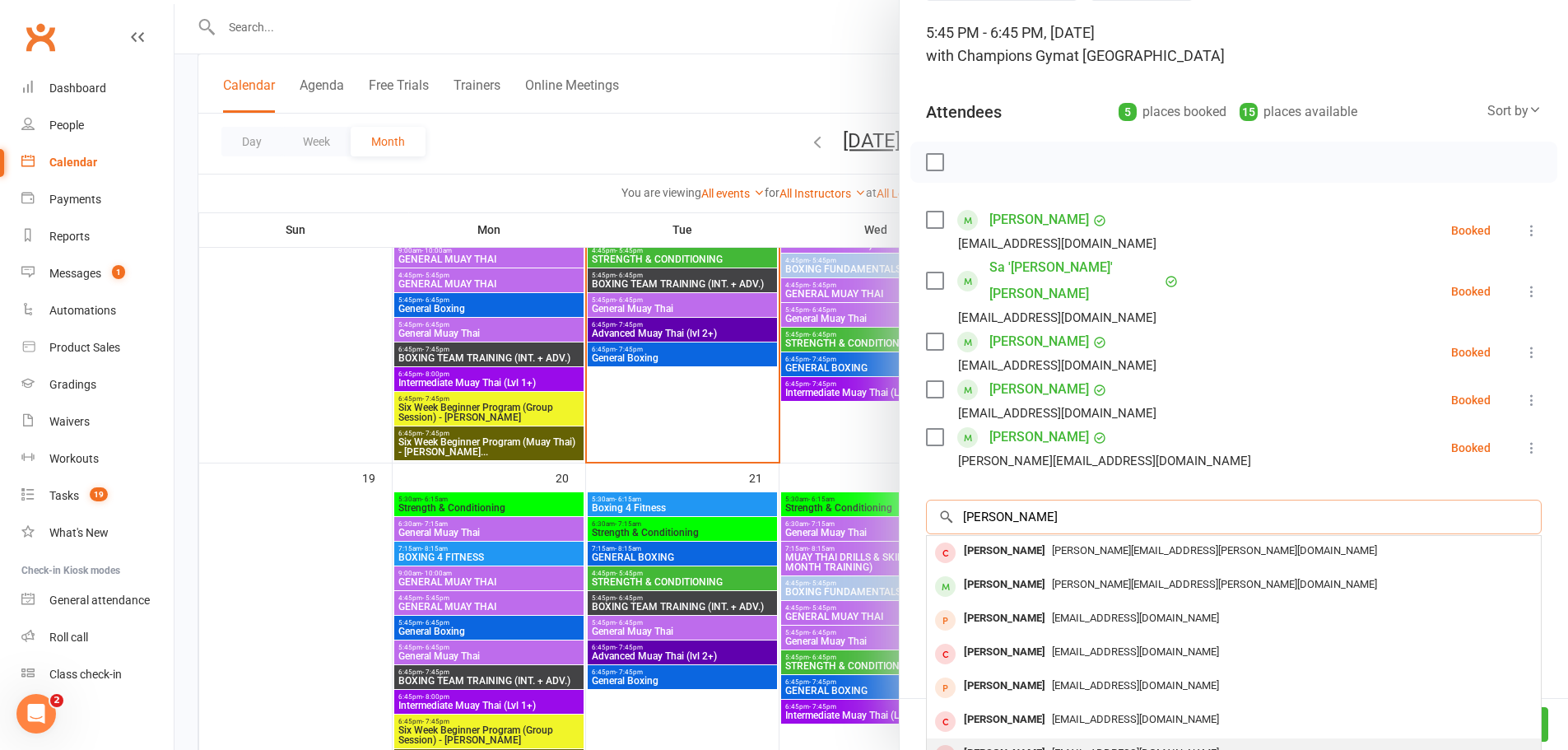
type input "james"
click at [1001, 741] on div "James Dickson" at bounding box center [1005, 753] width 95 height 24
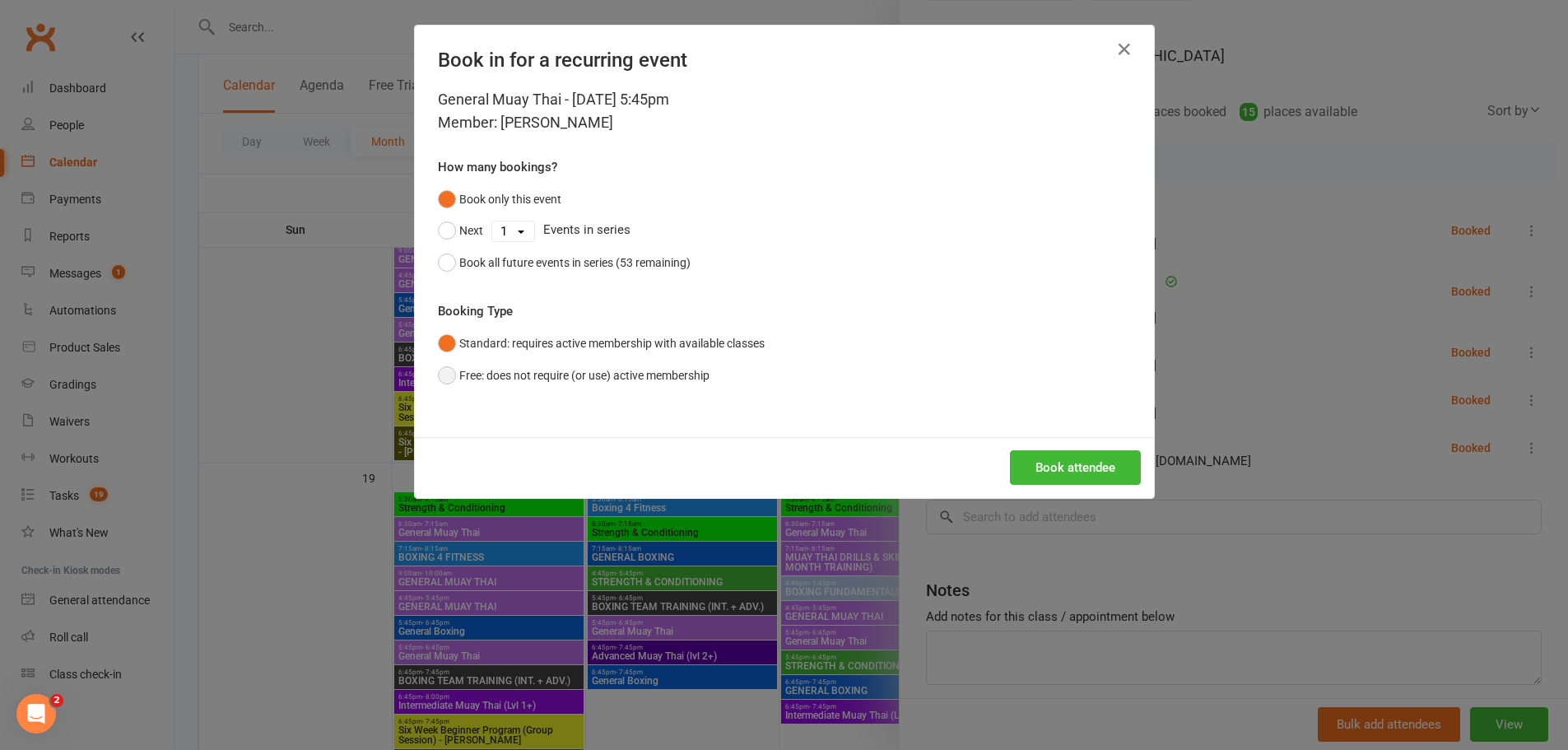
click at [444, 379] on button "Free: does not require (or use) active membership" at bounding box center [574, 376] width 271 height 32
click at [1093, 481] on button "Book attendee" at bounding box center [1075, 467] width 131 height 34
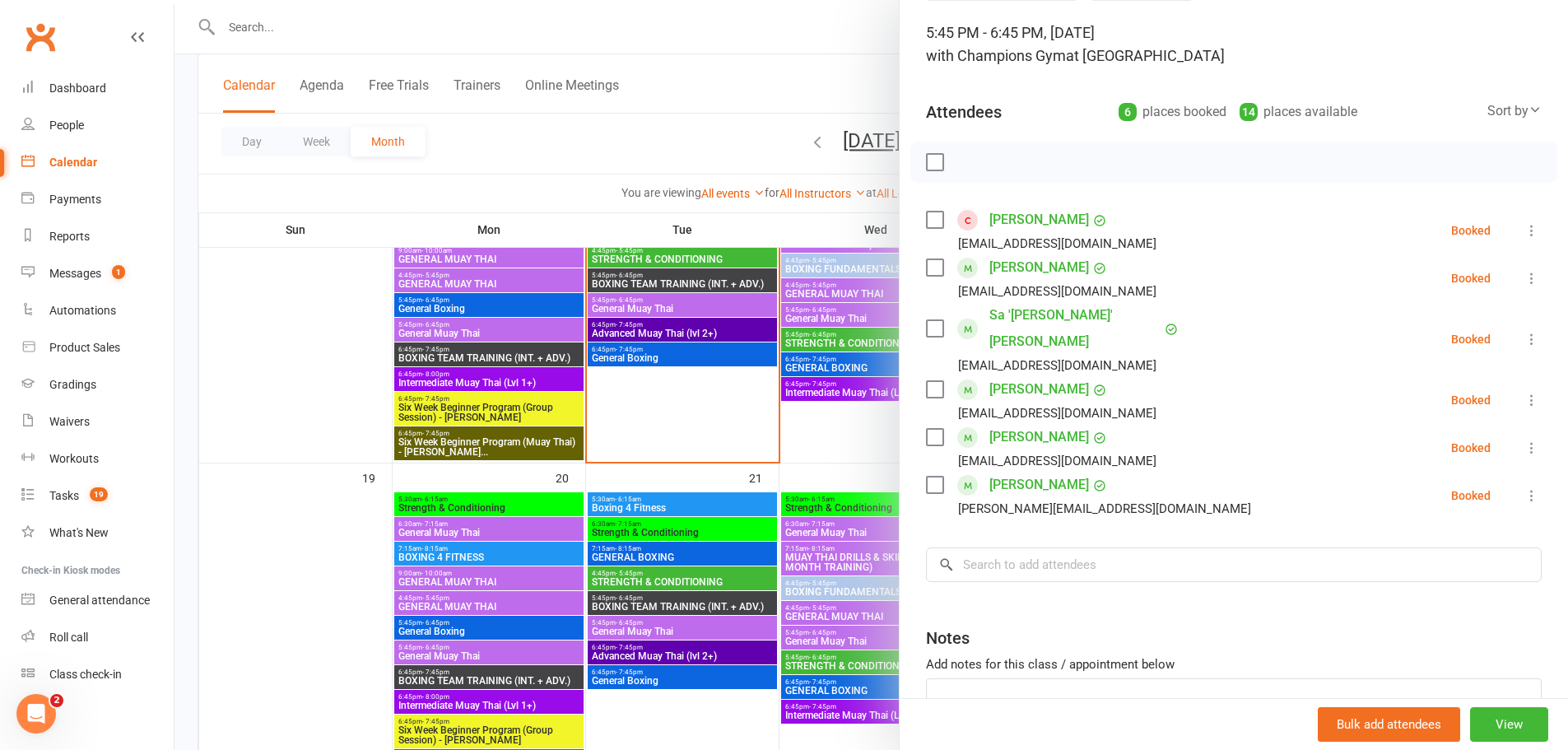
click at [1038, 402] on div "darrentran71@gmail.com" at bounding box center [1058, 413] width 199 height 21
click at [802, 69] on div at bounding box center [871, 375] width 1394 height 750
